Goal: Information Seeking & Learning: Learn about a topic

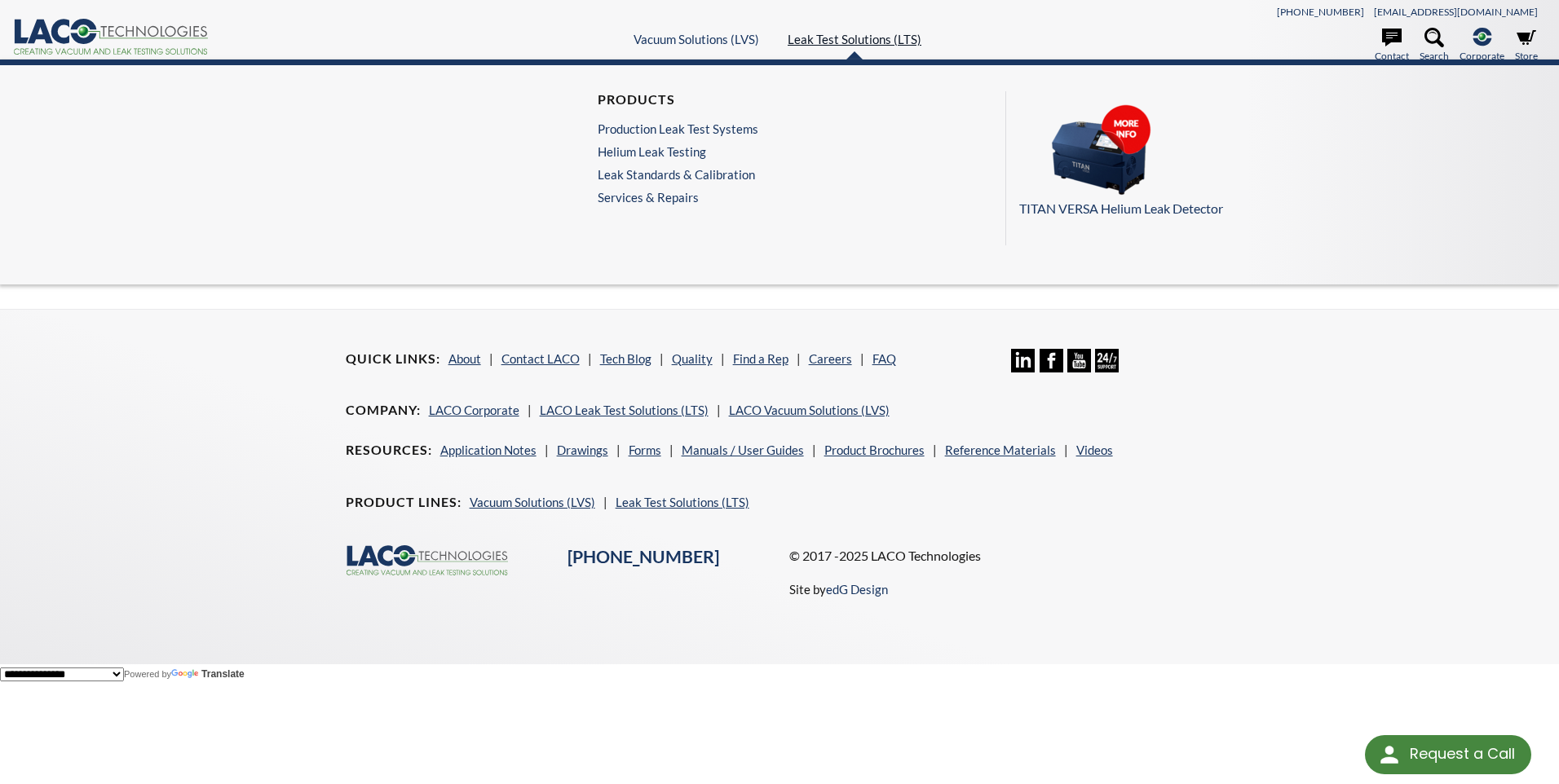
click at [812, 43] on link "Leak Test Solutions (LTS)" at bounding box center [855, 39] width 133 height 15
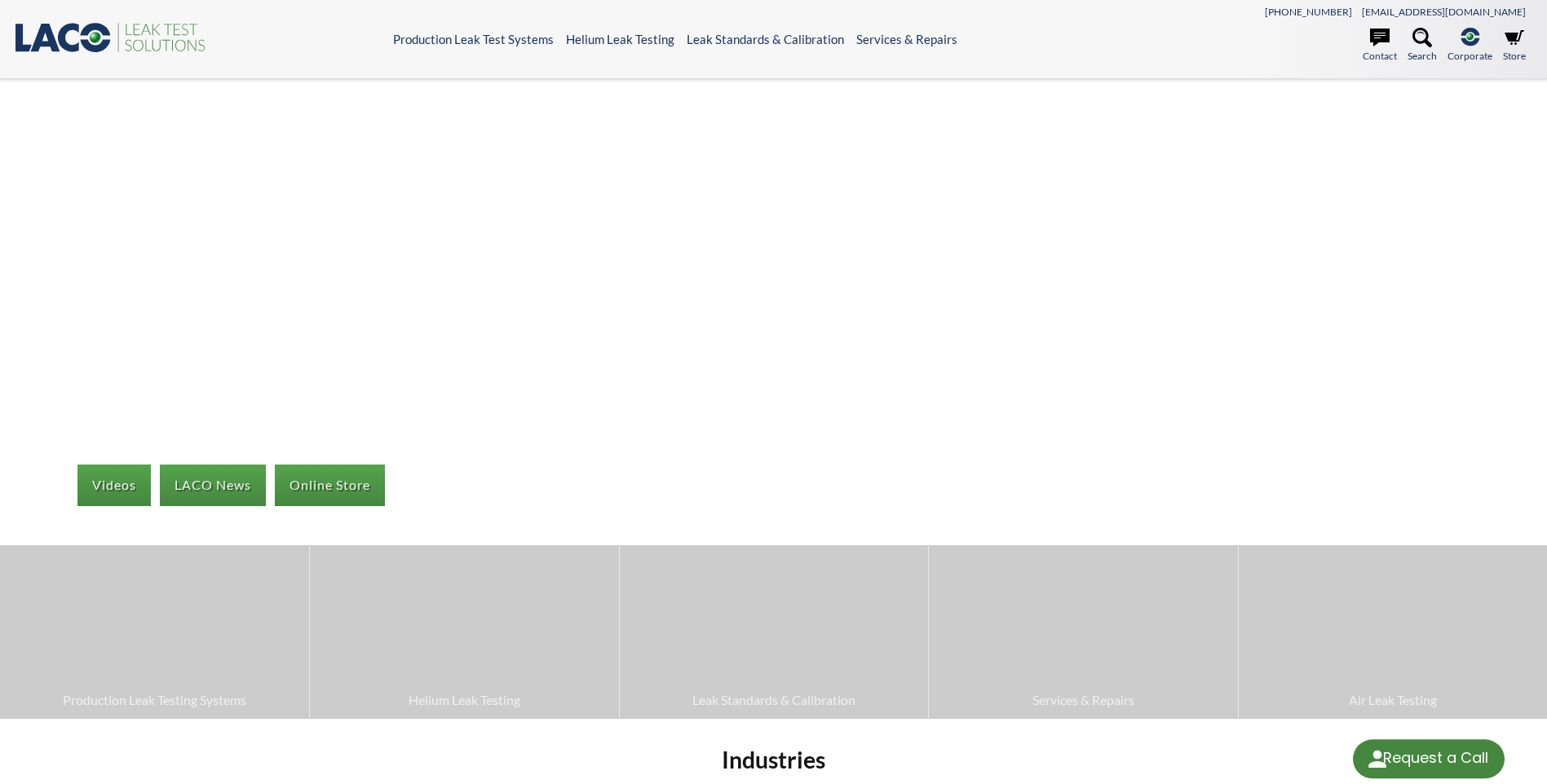
select select "Language Translate Widget"
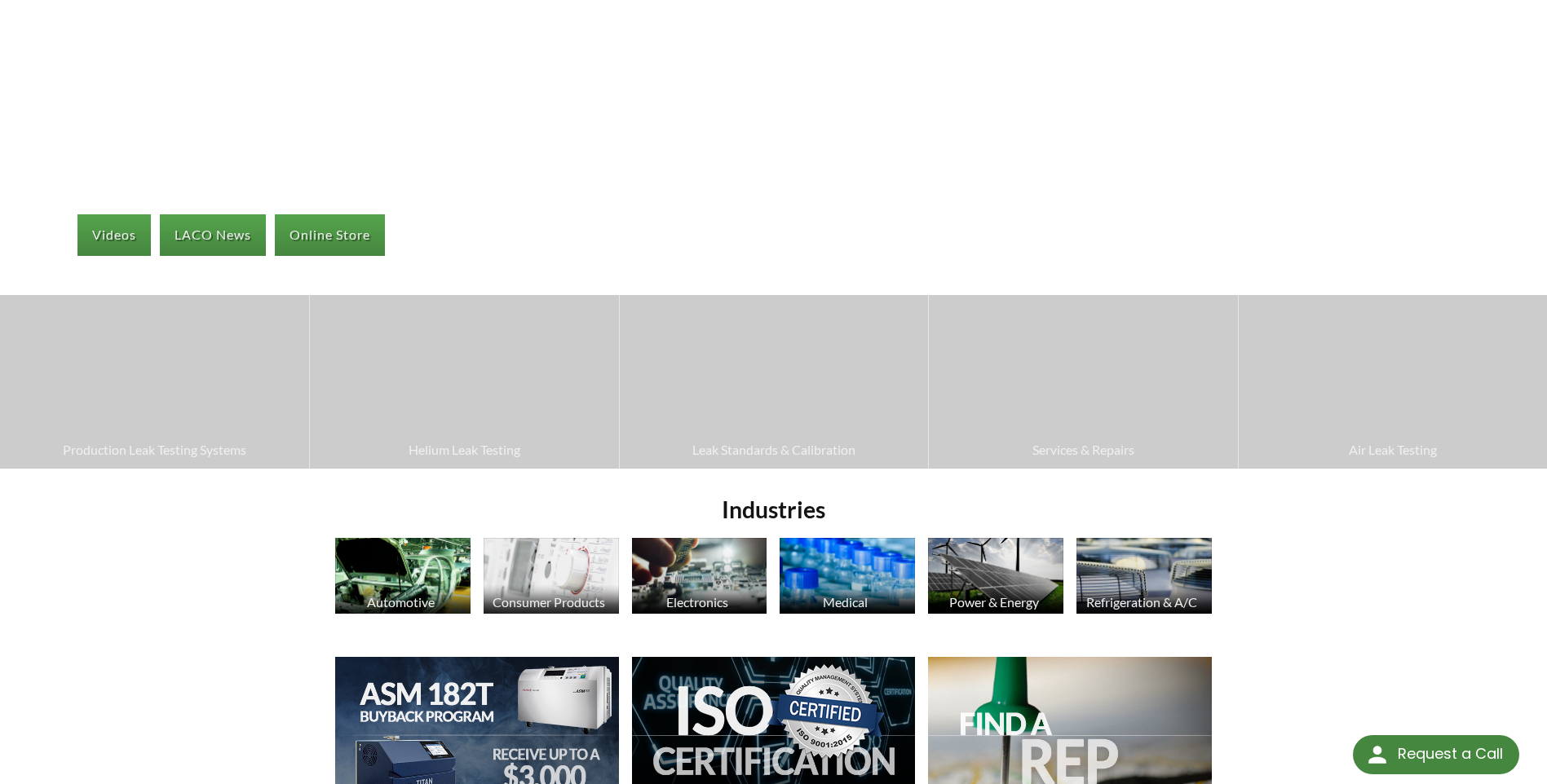
scroll to position [244, 0]
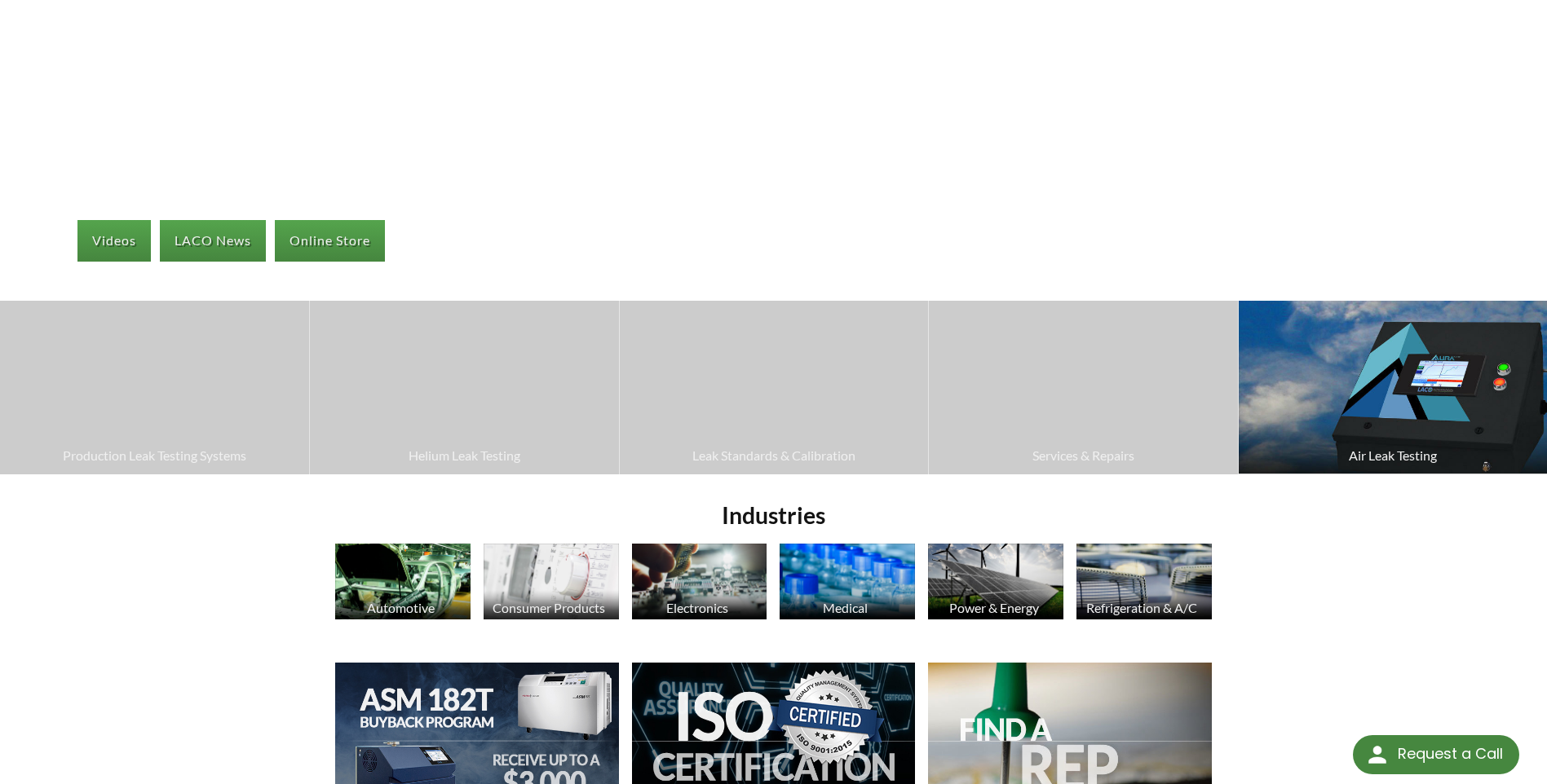
click at [1362, 399] on img at bounding box center [1393, 387] width 308 height 173
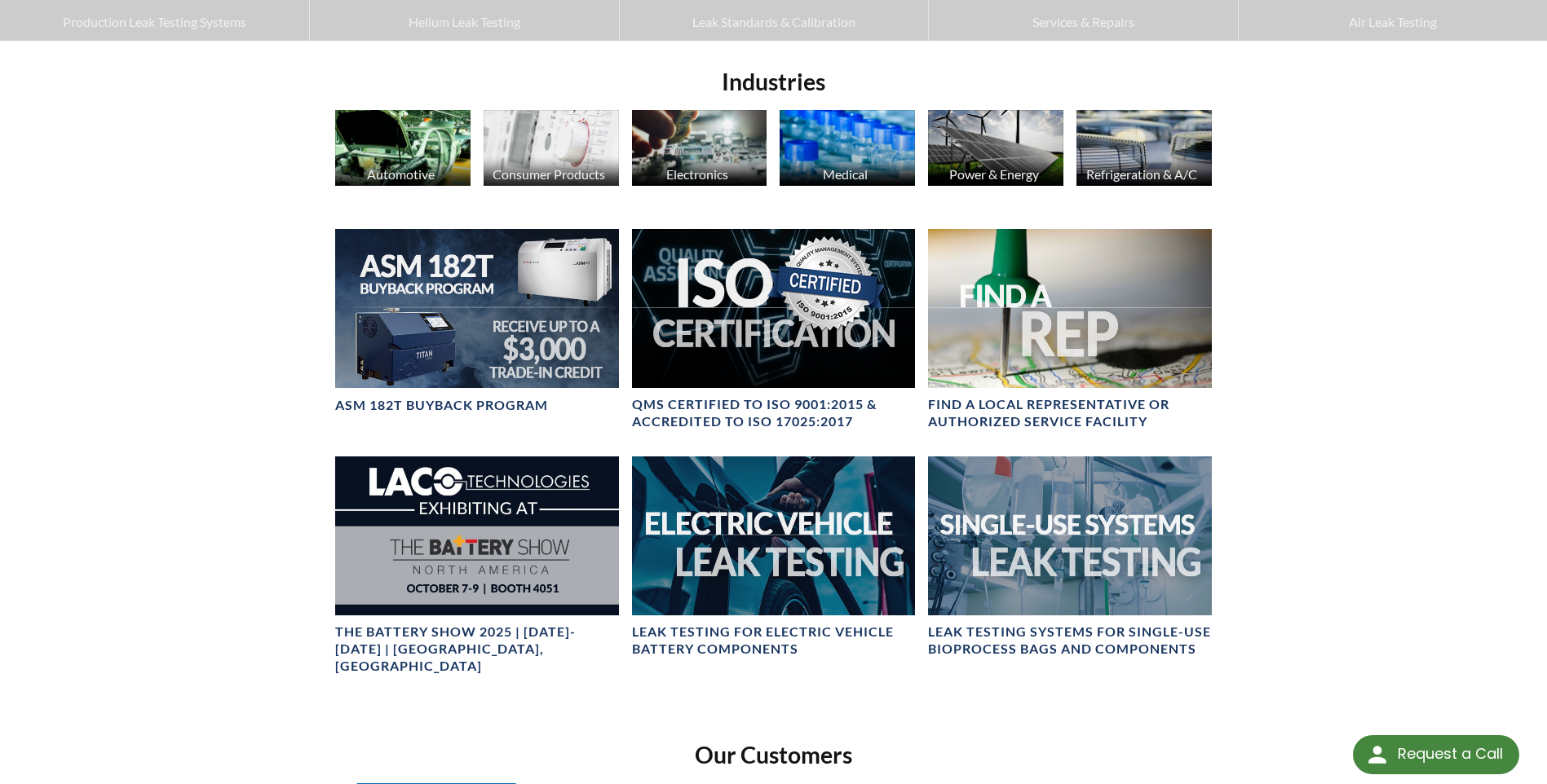
scroll to position [653, 0]
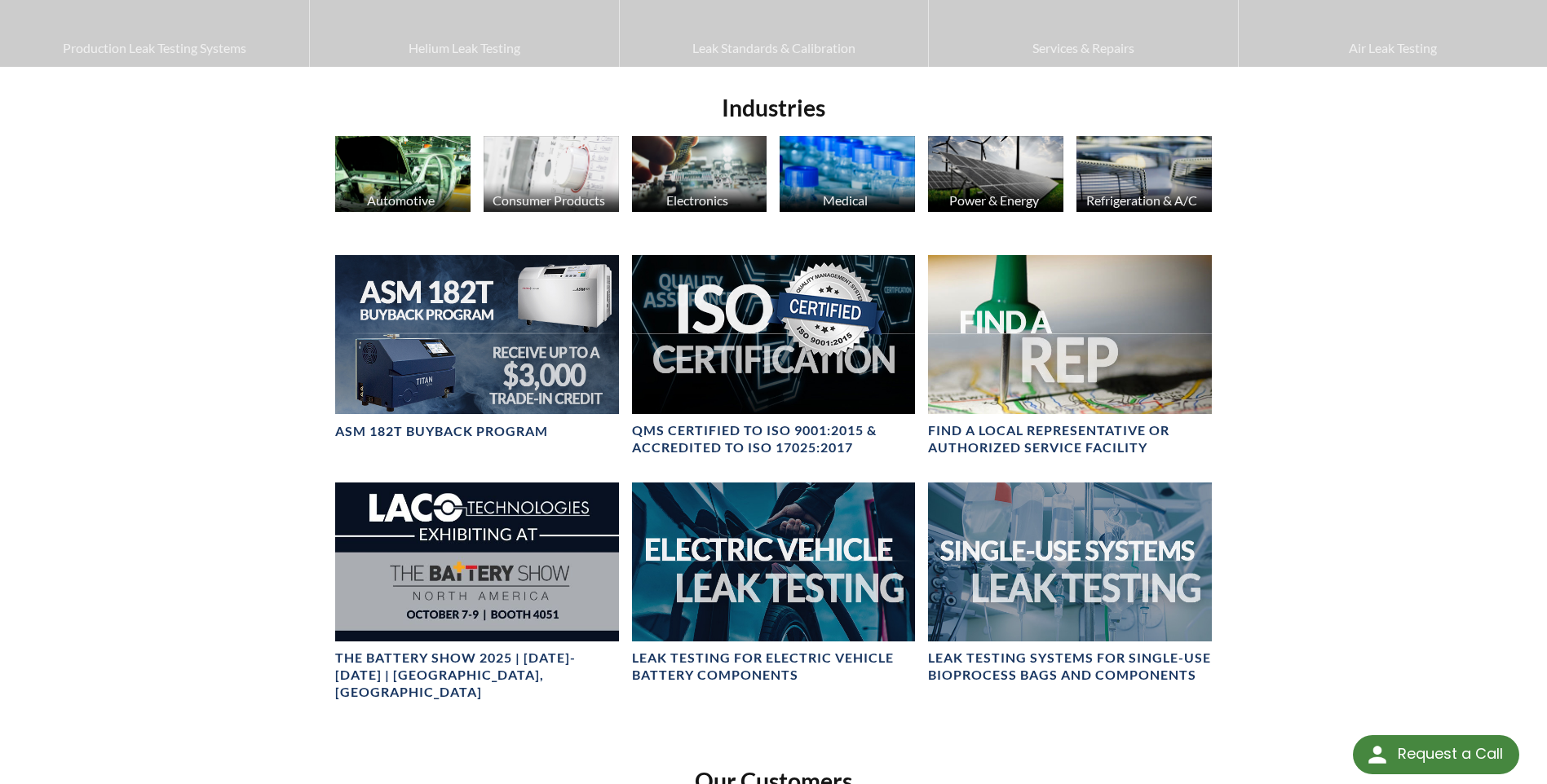
click at [526, 194] on div "Consumer Products" at bounding box center [549, 200] width 136 height 15
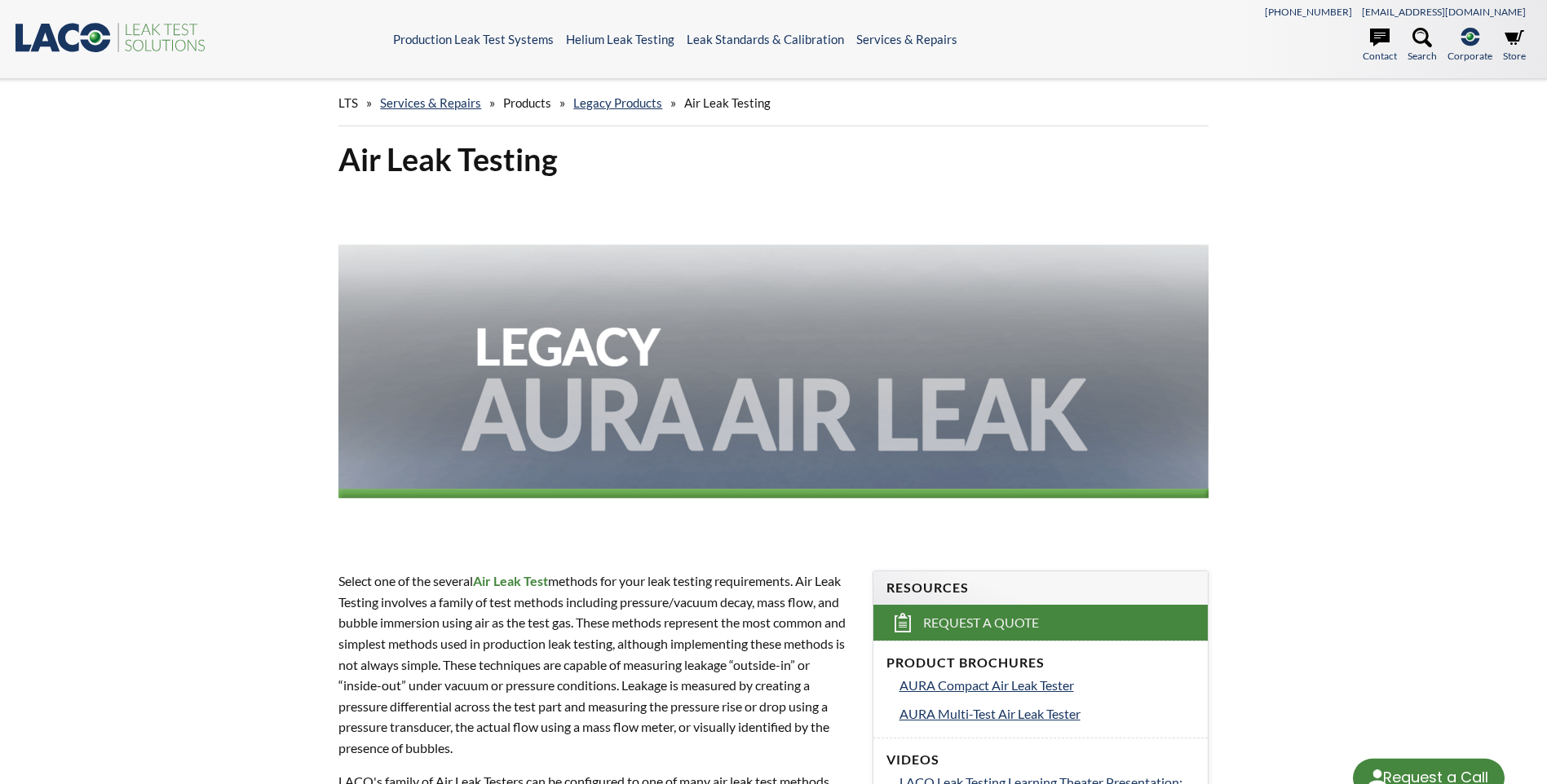
select select "Language Translate Widget"
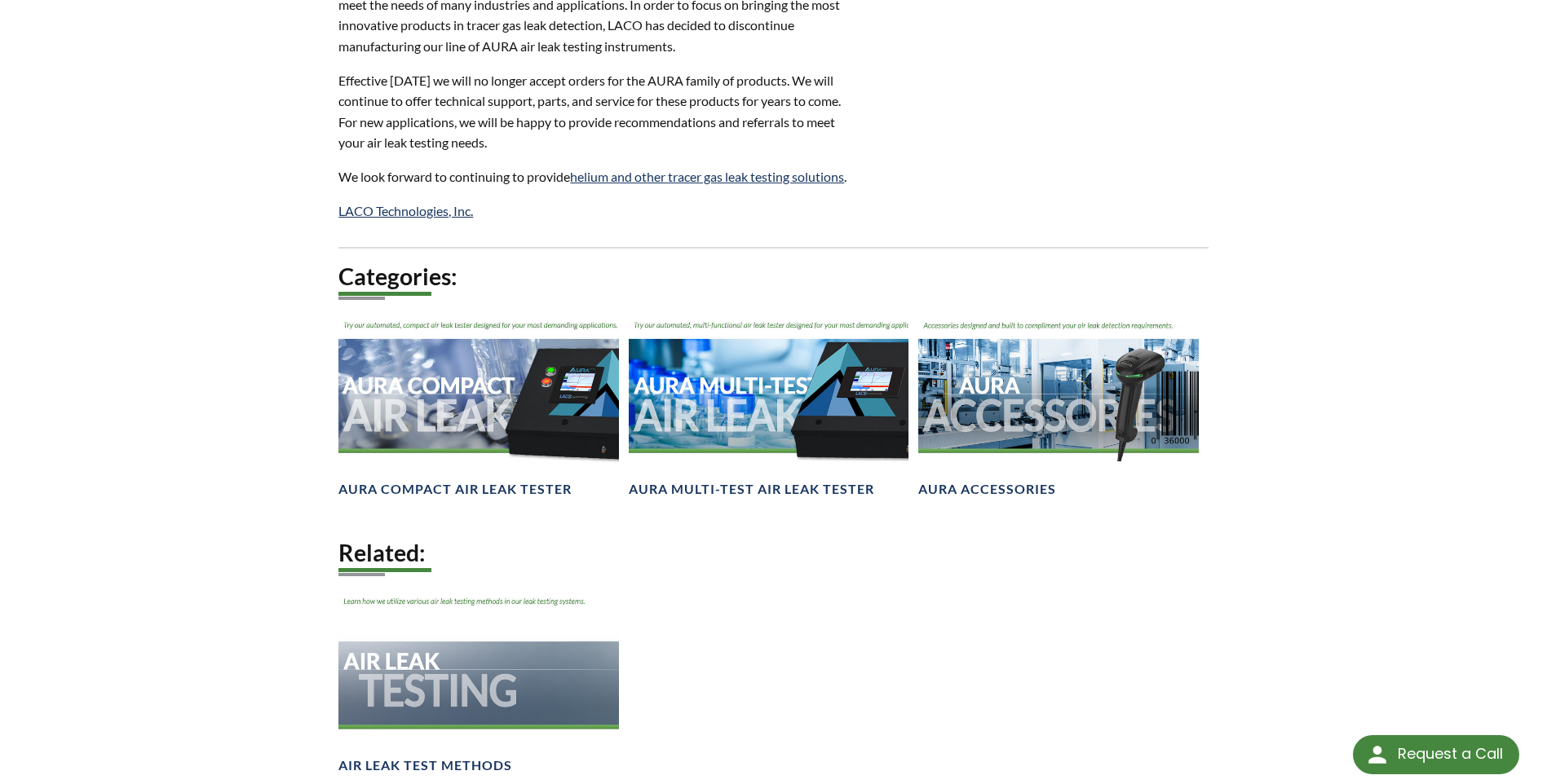
scroll to position [1060, 0]
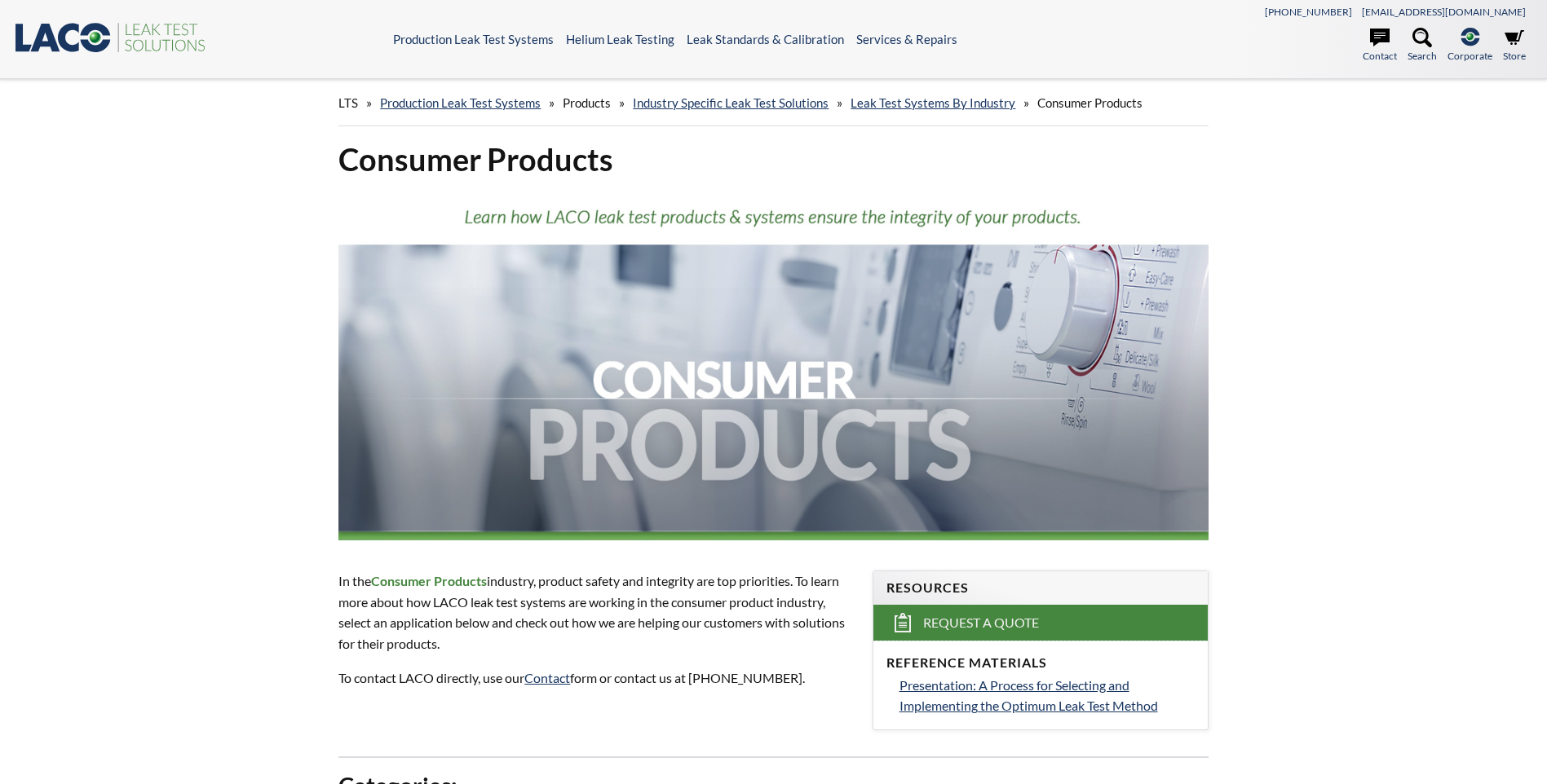
select select "Language Translate Widget"
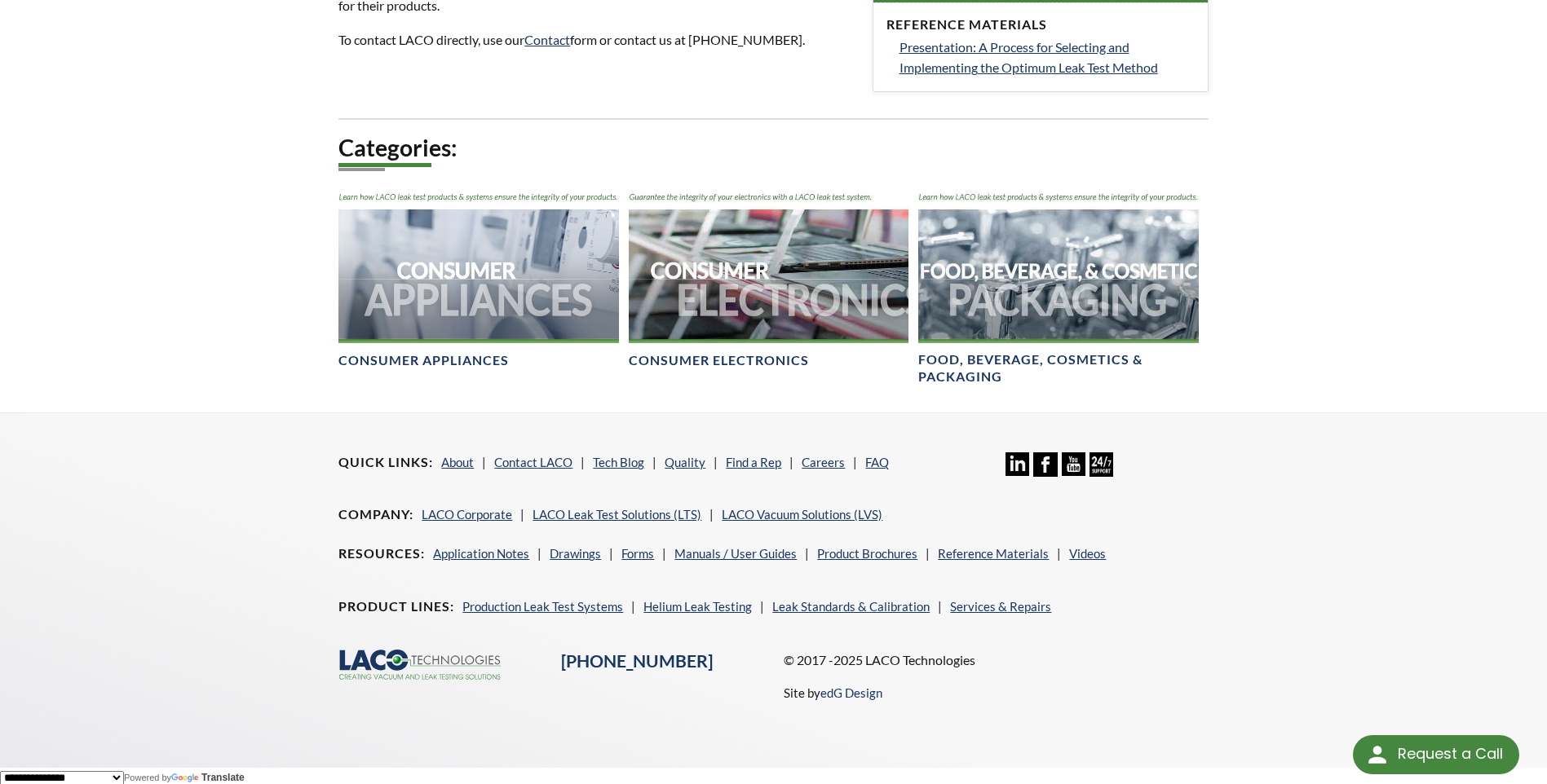
scroll to position [644, 0]
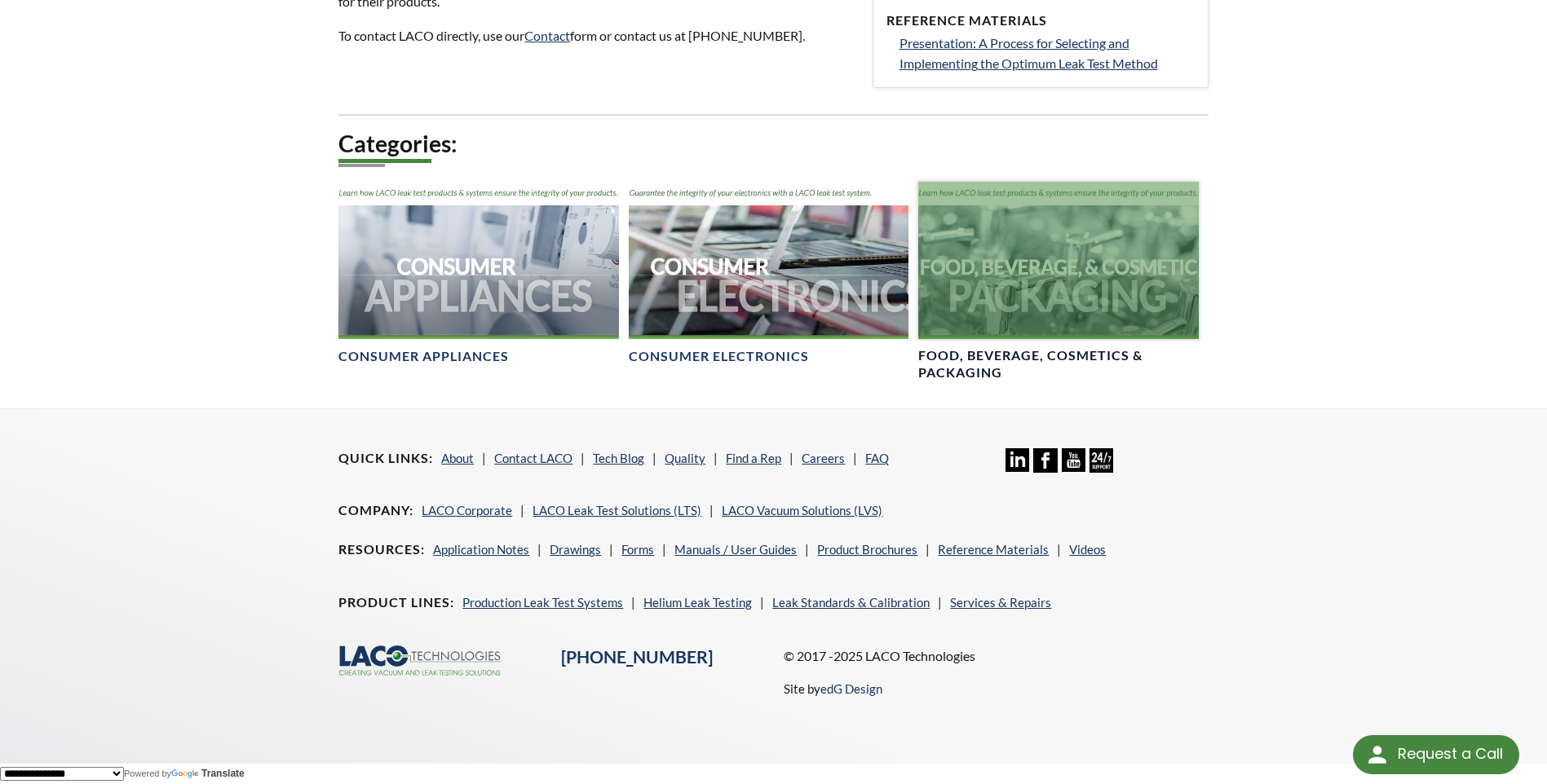
click at [1010, 353] on h4 "Food, Beverage, Cosmetics & Packaging" at bounding box center [1059, 364] width 280 height 34
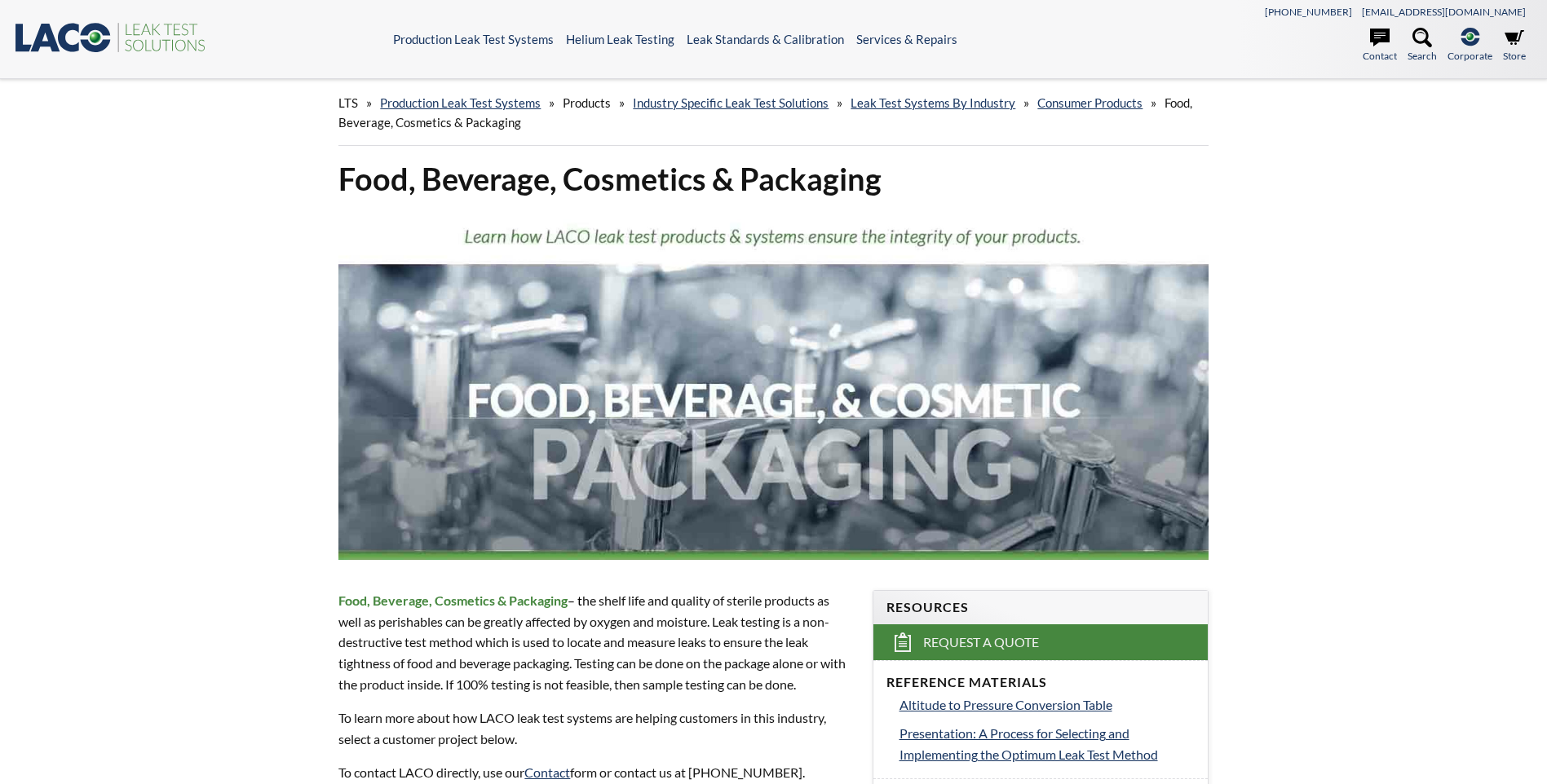
select select "Language Translate Widget"
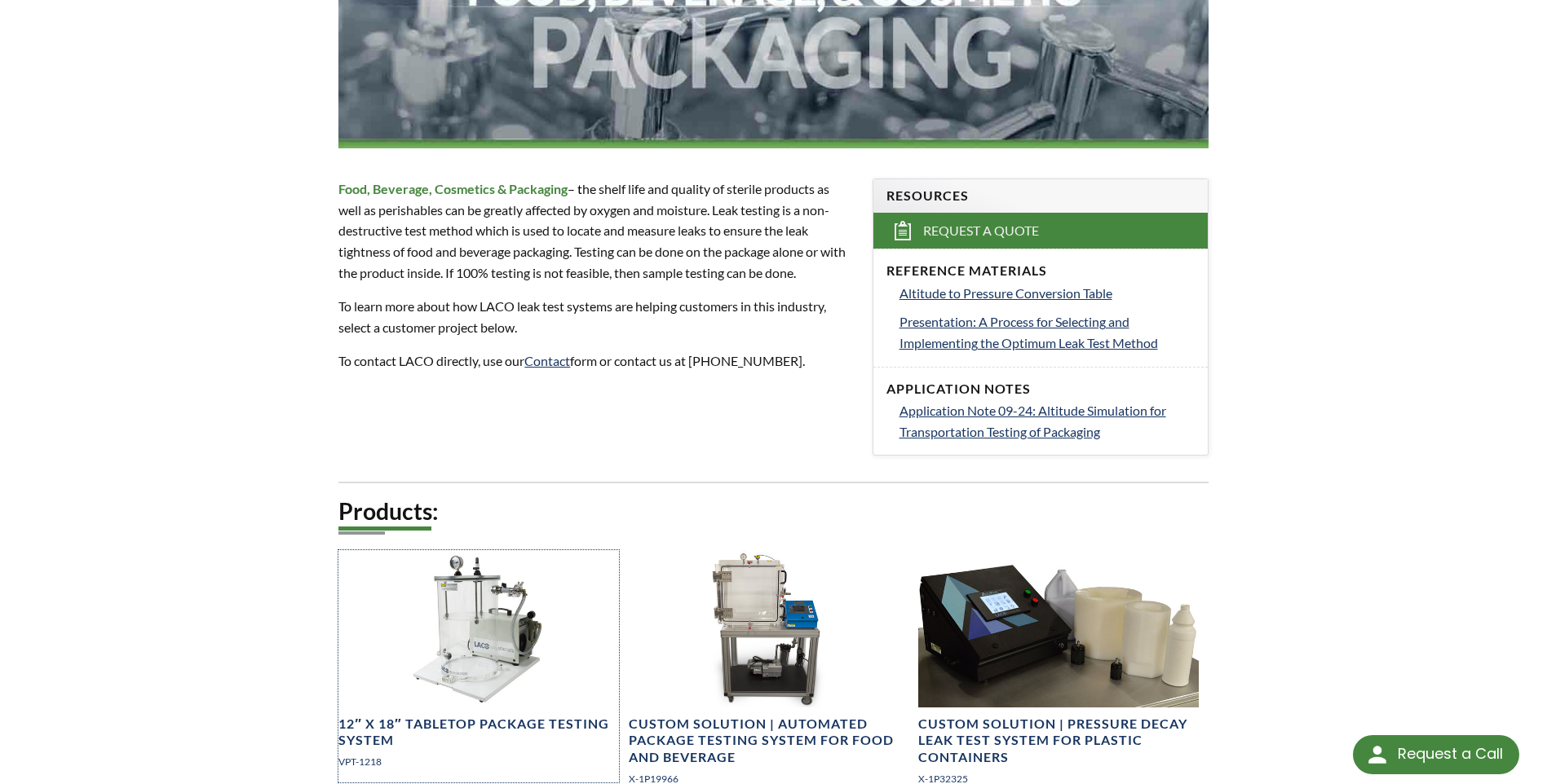
scroll to position [244, 0]
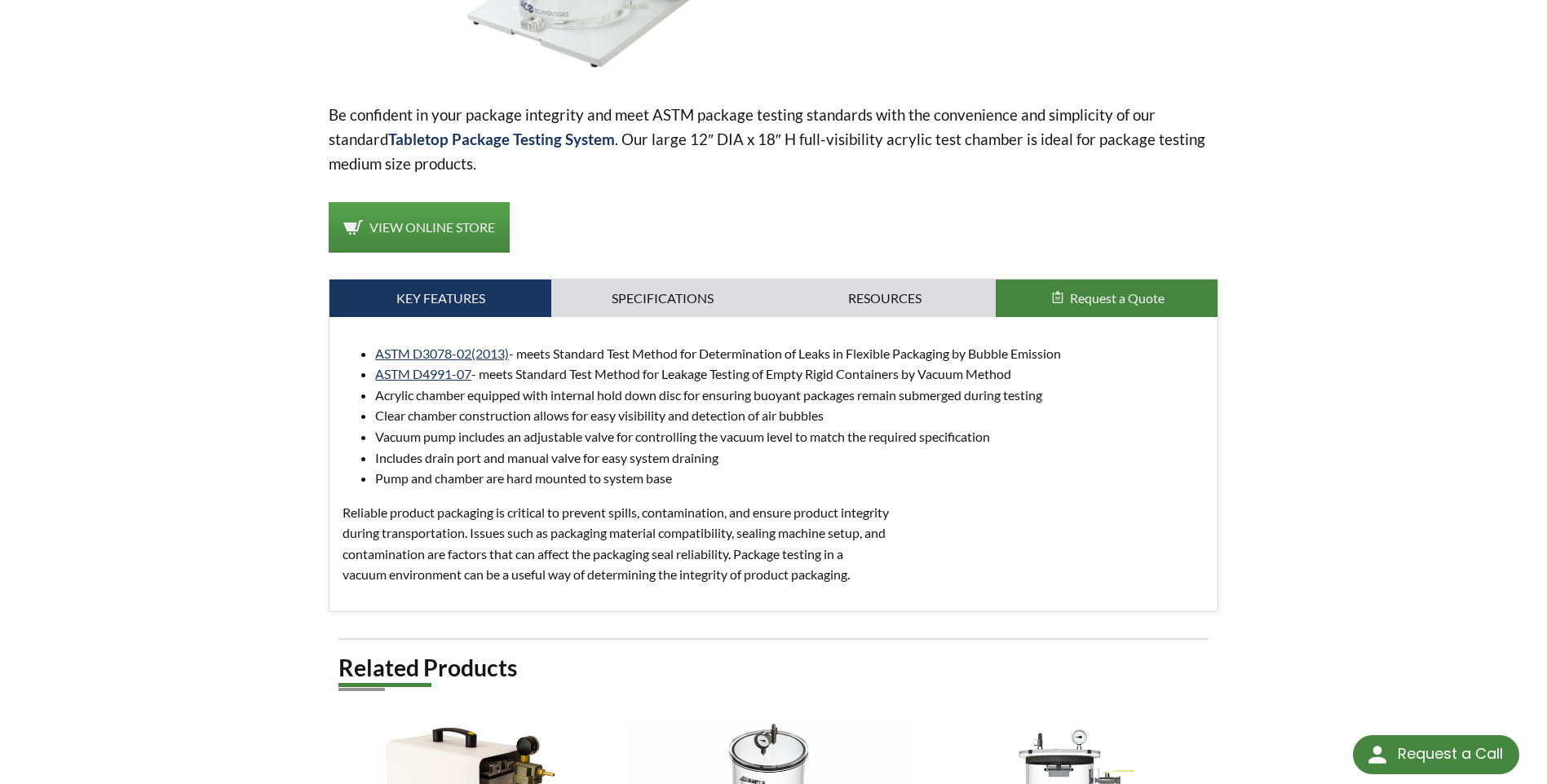
scroll to position [489, 0]
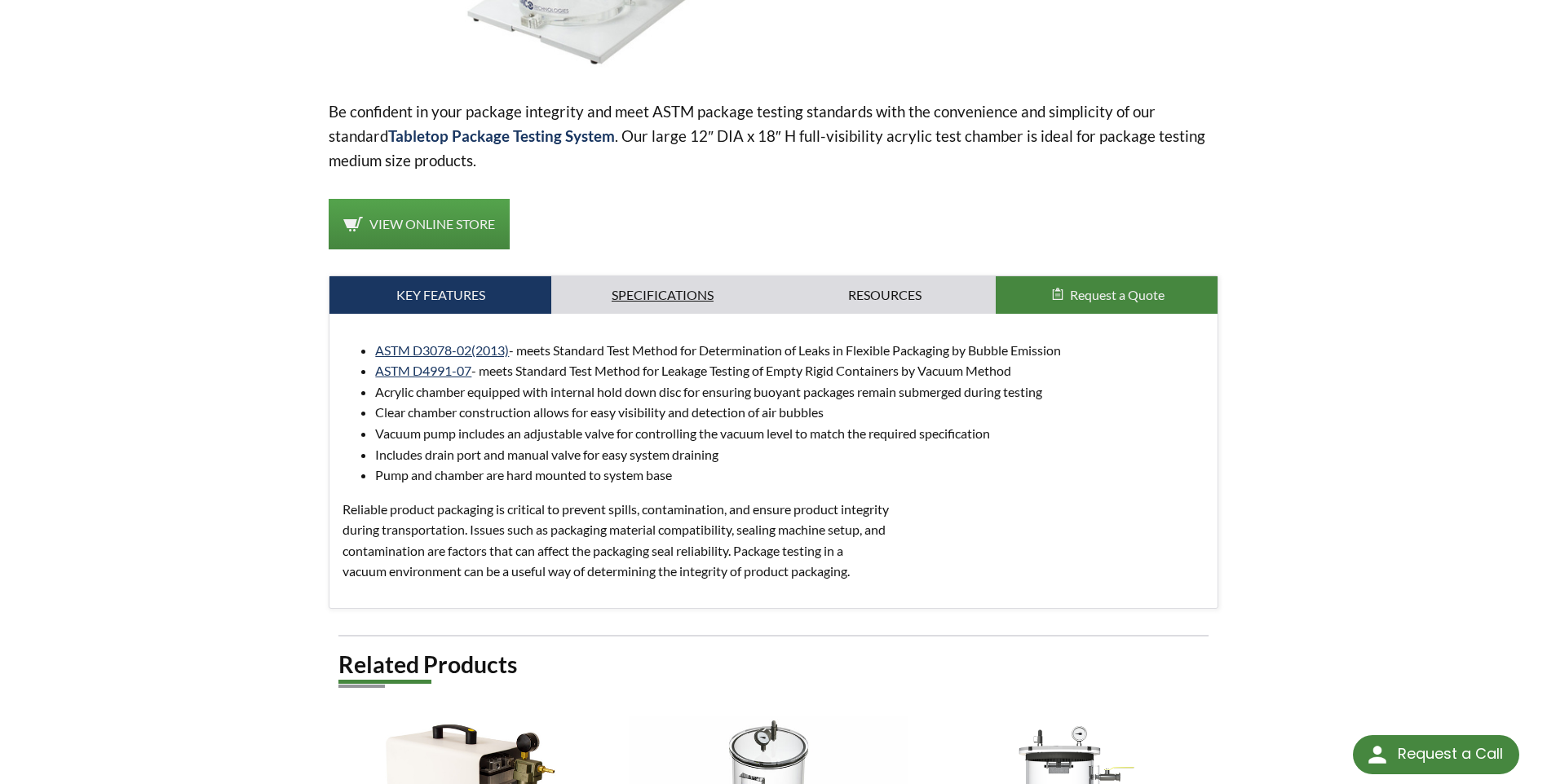
click at [725, 296] on link "Specifications" at bounding box center [662, 295] width 222 height 38
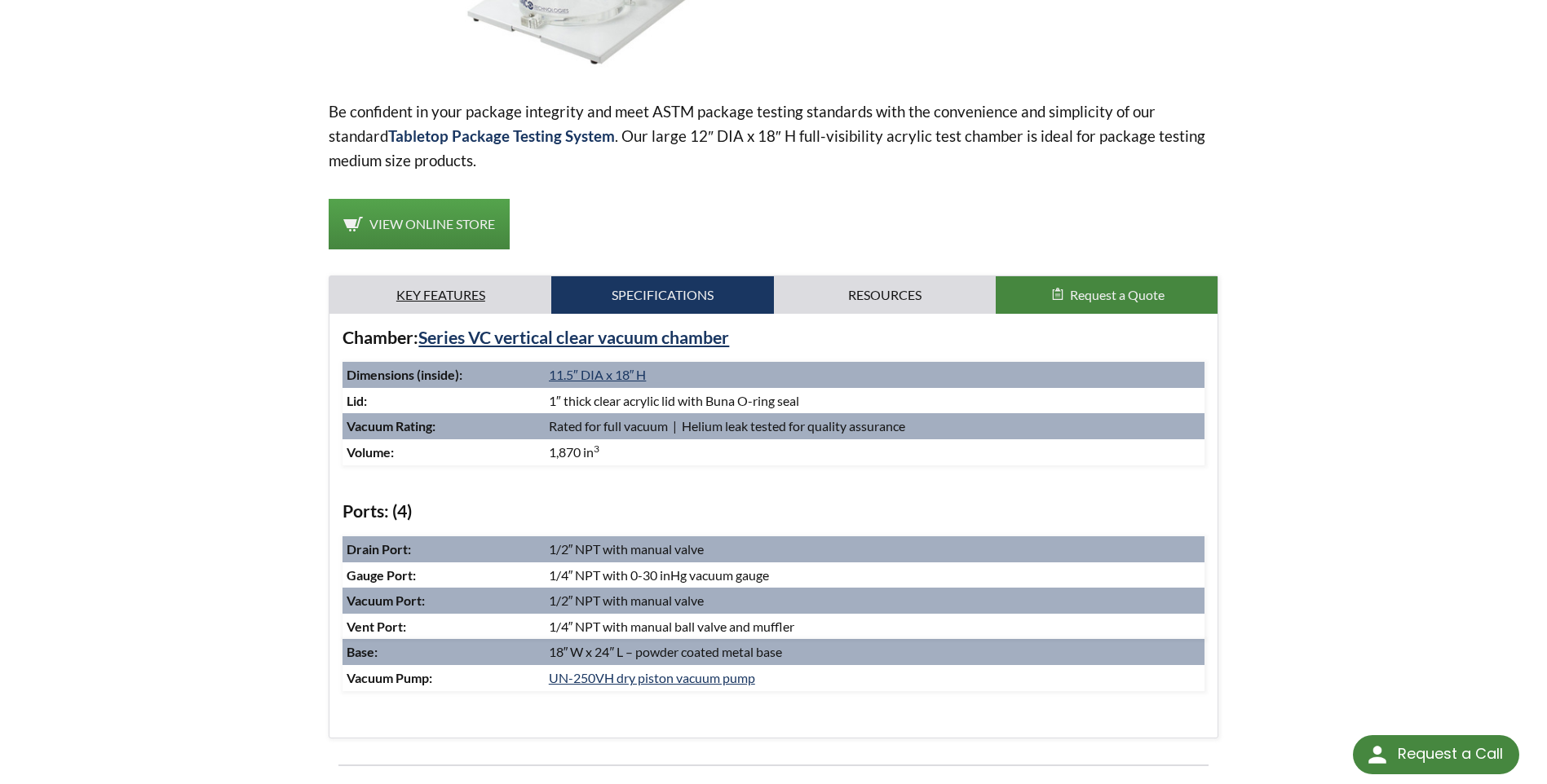
click at [457, 298] on link "Key Features" at bounding box center [441, 295] width 222 height 38
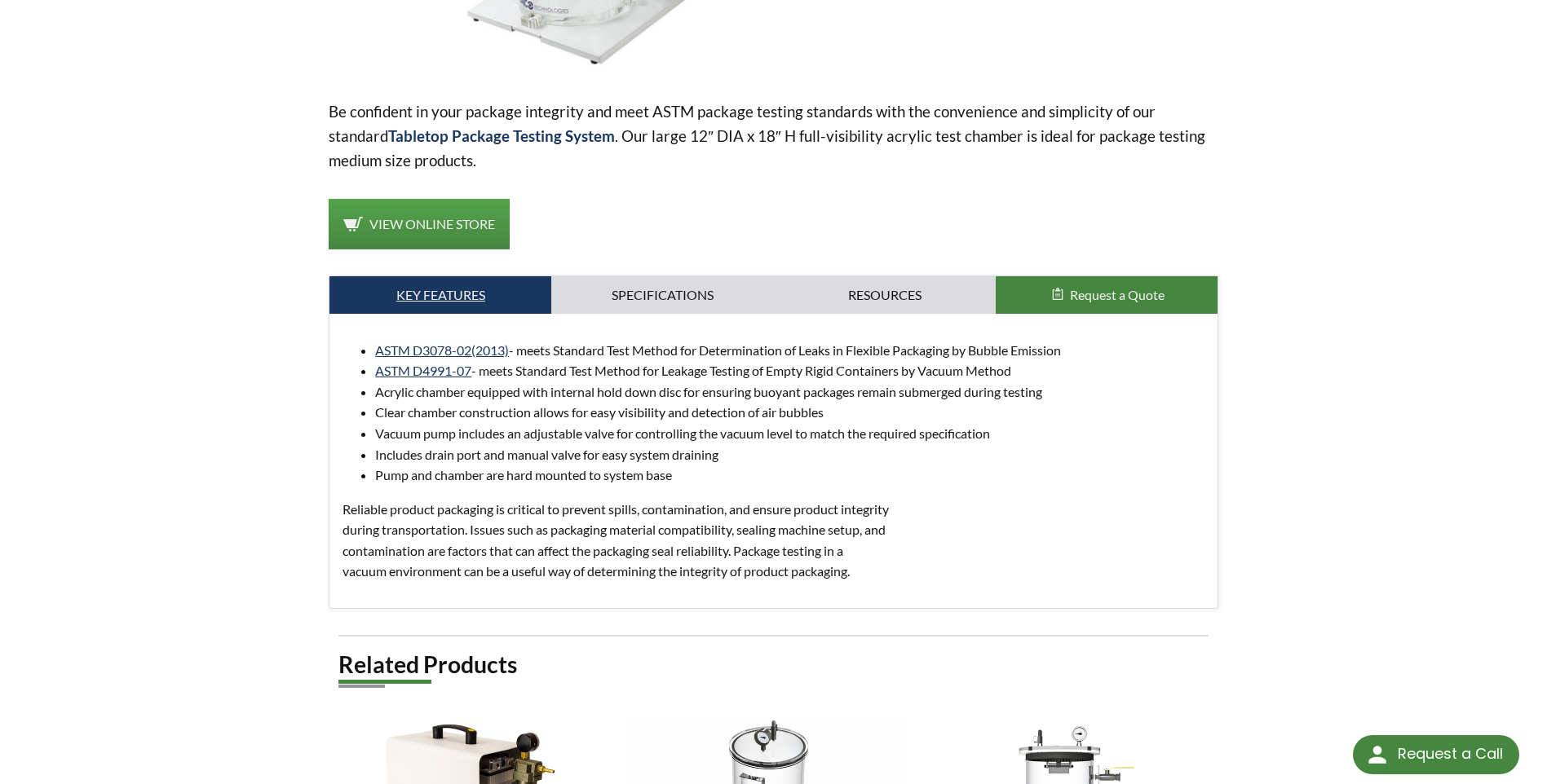
scroll to position [978, 0]
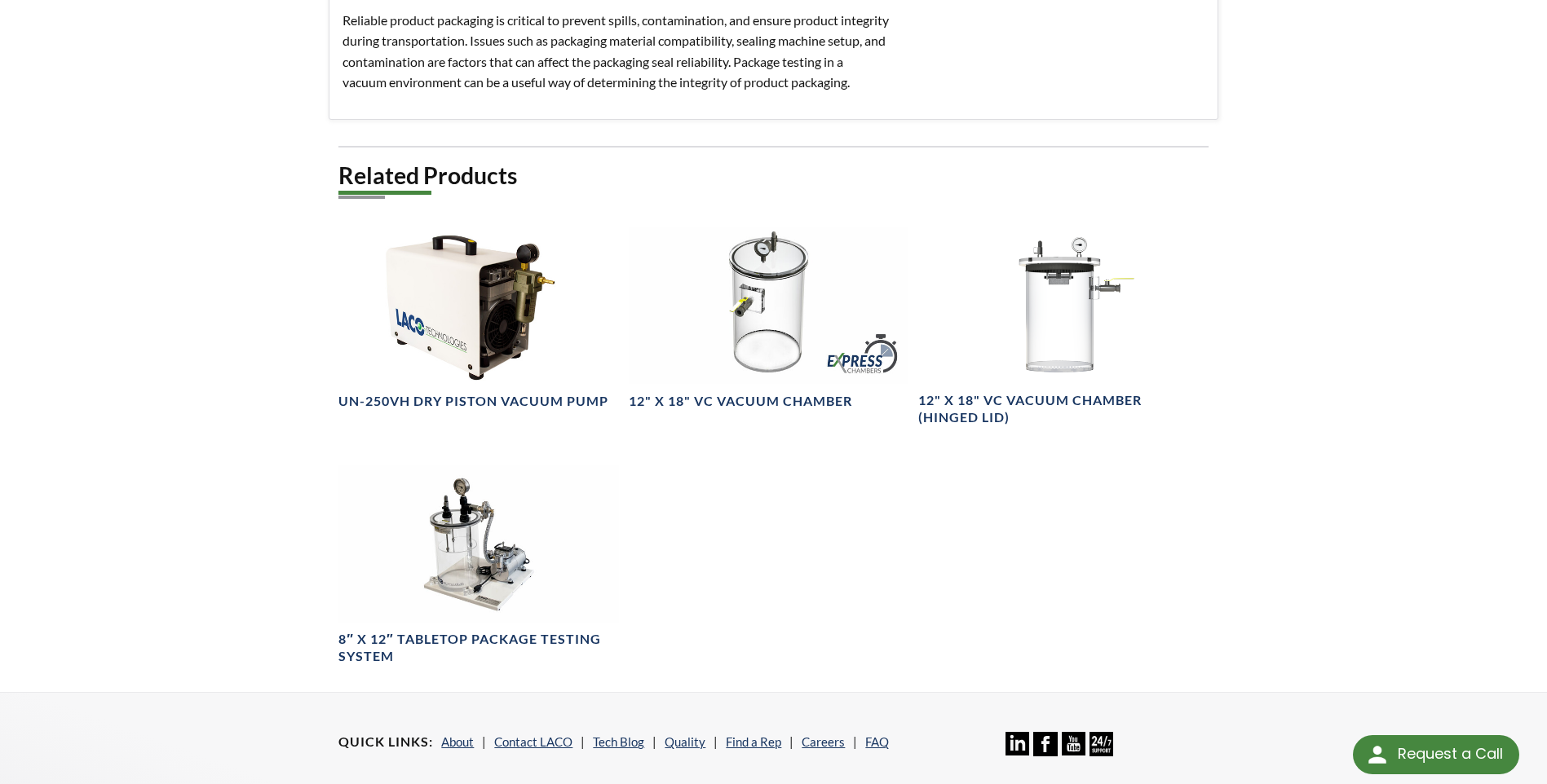
click at [965, 554] on div "Related Products UN-250VH Dry Piston Vacuum Pump 12" X 18" VC Vacuum Chamber 12…" at bounding box center [773, 425] width 870 height 530
